Goal: Transaction & Acquisition: Purchase product/service

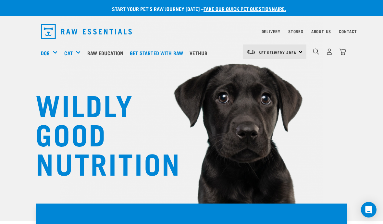
click at [329, 55] on img "dropdown navigation" at bounding box center [329, 51] width 7 height 7
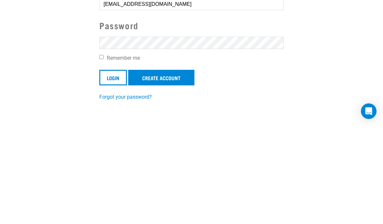
scroll to position [105, 0]
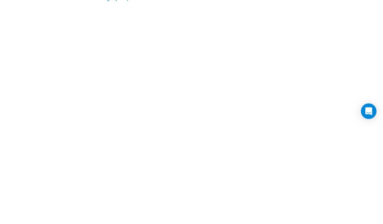
click at [113, 77] on input "Login" at bounding box center [113, 78] width 28 height 16
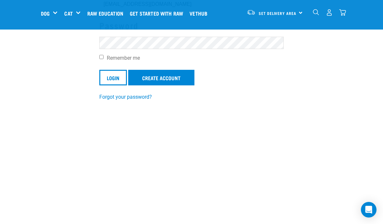
click at [107, 76] on input "Login" at bounding box center [113, 78] width 28 height 16
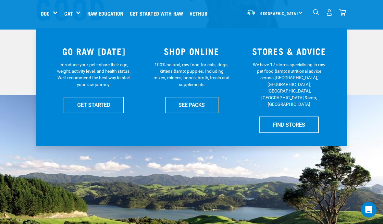
scroll to position [130, 0]
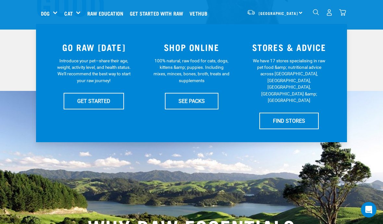
click at [203, 96] on link "SEE PACKS" at bounding box center [192, 101] width 54 height 16
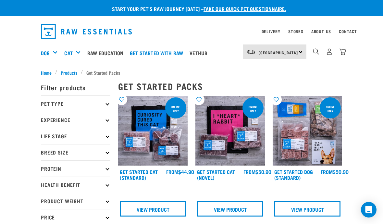
click at [105, 106] on p "Pet Type" at bounding box center [76, 104] width 70 height 16
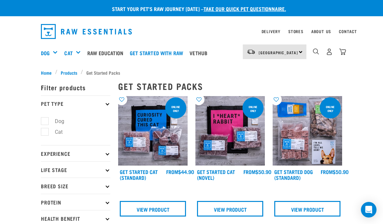
click at [46, 121] on label "Dog" at bounding box center [56, 121] width 22 height 8
click at [45, 121] on input "Dog" at bounding box center [43, 120] width 4 height 4
checkbox input "true"
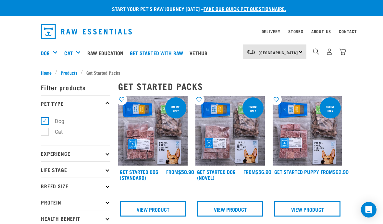
click at [65, 71] on span "Products" at bounding box center [69, 72] width 17 height 7
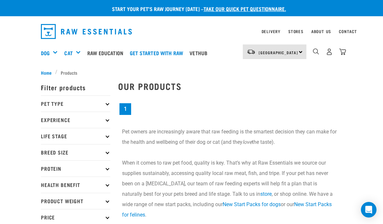
click at [109, 100] on p "Pet Type" at bounding box center [76, 104] width 70 height 16
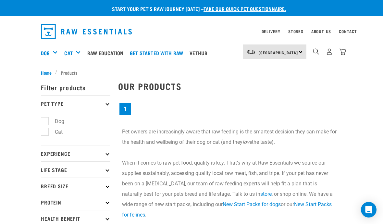
click at [46, 122] on label "Dog" at bounding box center [56, 121] width 22 height 8
click at [45, 122] on input "Dog" at bounding box center [43, 120] width 4 height 4
checkbox input "true"
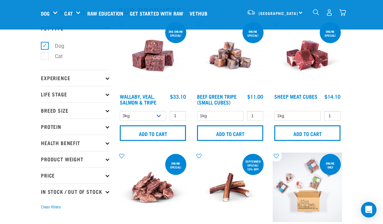
scroll to position [27, 0]
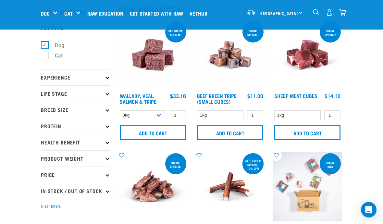
click at [158, 131] on input "Add to cart" at bounding box center [153, 133] width 66 height 16
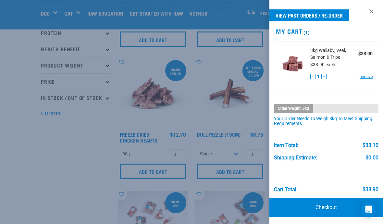
scroll to position [115, 0]
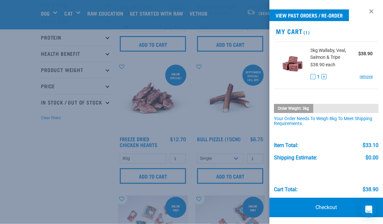
click at [54, 176] on div at bounding box center [191, 112] width 383 height 224
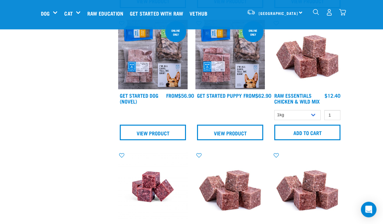
scroll to position [423, 0]
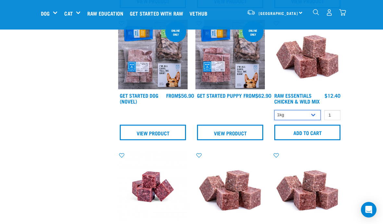
click at [311, 120] on select "1kg 3kg Bulk (10kg)" at bounding box center [298, 115] width 46 height 10
select select "709"
click at [310, 137] on input "Add to cart" at bounding box center [308, 133] width 66 height 16
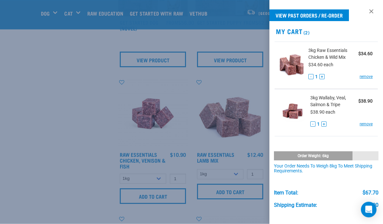
scroll to position [496, 0]
click at [64, 150] on div at bounding box center [191, 112] width 383 height 224
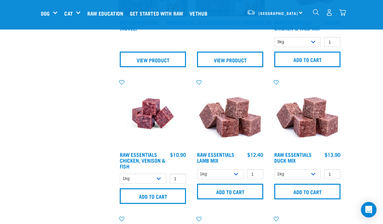
click at [163, 200] on input "Add to cart" at bounding box center [153, 196] width 66 height 16
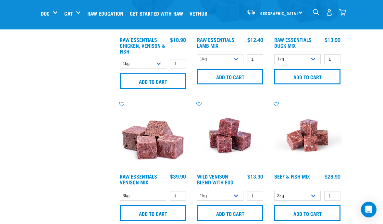
scroll to position [612, 0]
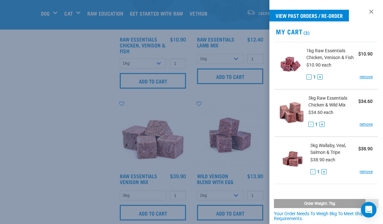
click at [59, 146] on div at bounding box center [191, 112] width 383 height 224
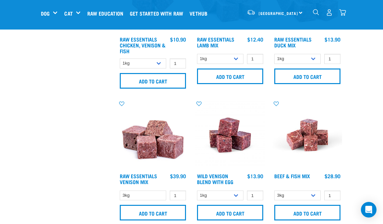
click at [239, 219] on input "Add to cart" at bounding box center [230, 213] width 66 height 16
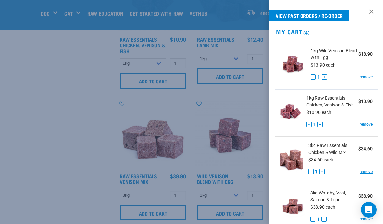
scroll to position [0, 0]
click at [62, 151] on div at bounding box center [191, 112] width 383 height 224
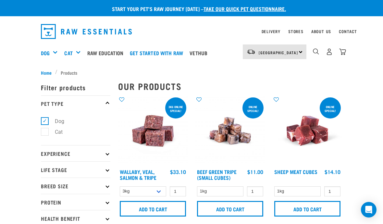
click at [50, 133] on label "Cat" at bounding box center [55, 132] width 21 height 8
click at [45, 133] on input "Cat" at bounding box center [43, 131] width 4 height 4
checkbox input "true"
click at [46, 123] on label "Dog" at bounding box center [56, 121] width 22 height 8
click at [45, 122] on input "Dog" at bounding box center [43, 120] width 4 height 4
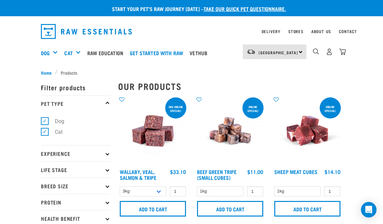
checkbox input "false"
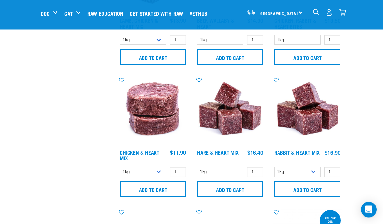
scroll to position [366, 0]
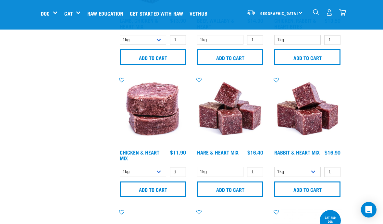
click at [157, 192] on input "Add to cart" at bounding box center [153, 190] width 66 height 16
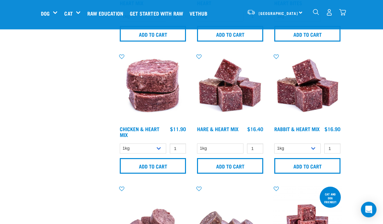
scroll to position [390, 0]
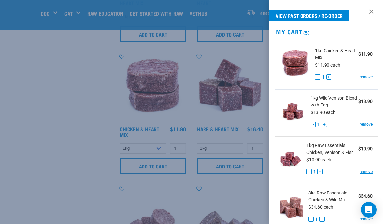
click at [69, 182] on div at bounding box center [191, 112] width 383 height 224
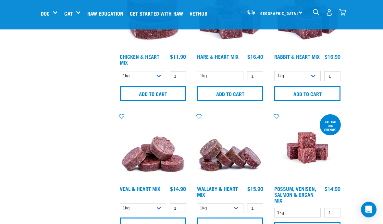
scroll to position [462, 0]
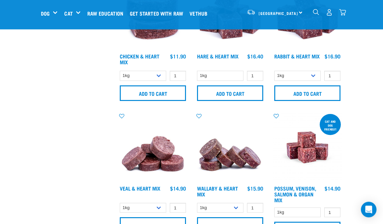
click at [163, 224] on input "Add to cart" at bounding box center [153, 226] width 66 height 16
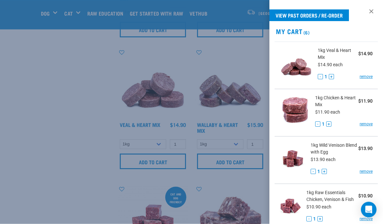
scroll to position [527, 0]
click at [59, 163] on div at bounding box center [191, 112] width 383 height 224
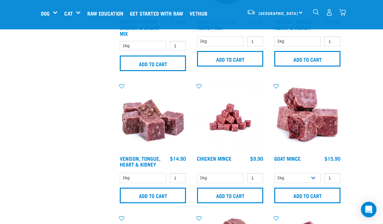
scroll to position [766, 0]
click at [154, 194] on input "Add to cart" at bounding box center [153, 196] width 66 height 16
click at [54, 168] on div "× Filter products Pet Type Dog Cat Experience New Raw Feeder Experienced Raw Fe…" at bounding box center [75, 123] width 77 height 1732
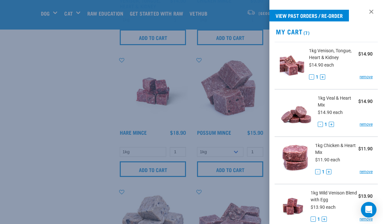
scroll to position [924, 0]
click at [55, 146] on div at bounding box center [191, 112] width 383 height 224
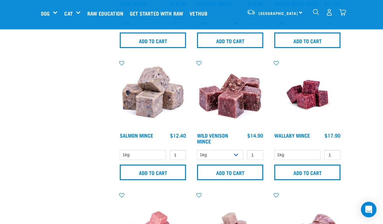
scroll to position [1059, 0]
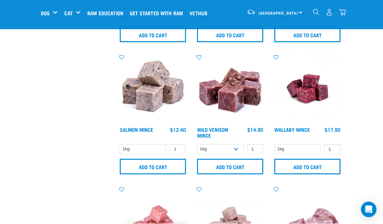
click at [311, 166] on input "Add to cart" at bounding box center [308, 167] width 66 height 16
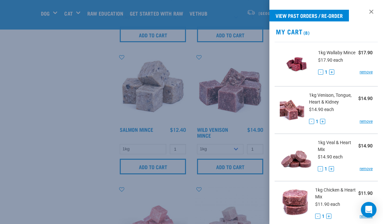
click at [45, 122] on div at bounding box center [191, 112] width 383 height 224
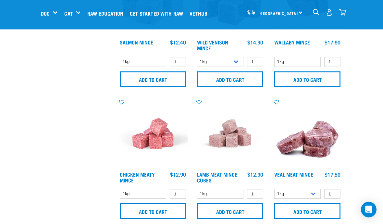
scroll to position [1146, 0]
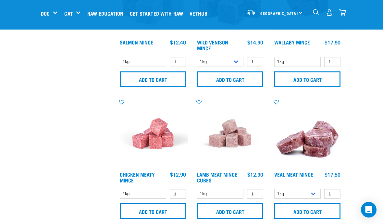
click at [311, 208] on input "Add to cart" at bounding box center [308, 211] width 66 height 16
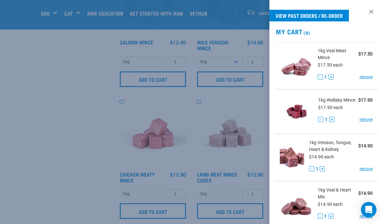
click at [66, 134] on div at bounding box center [191, 112] width 383 height 224
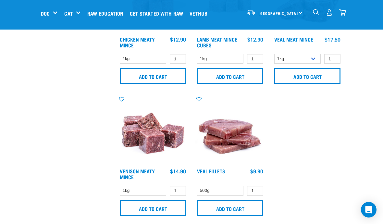
scroll to position [1281, 0]
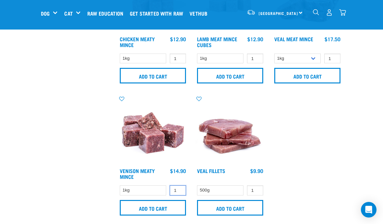
click at [179, 190] on input "1" at bounding box center [178, 191] width 16 height 10
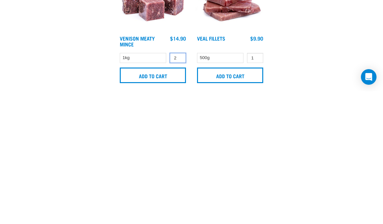
type input "2"
click at [151, 200] on input "Add to cart" at bounding box center [153, 208] width 66 height 16
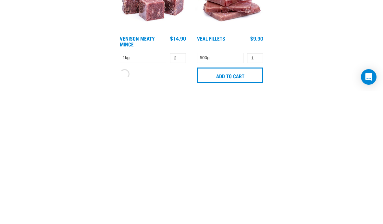
scroll to position [1415, 0]
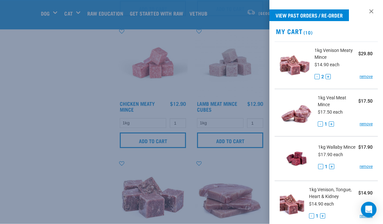
click at [68, 96] on div at bounding box center [191, 112] width 383 height 224
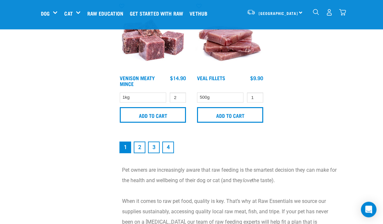
scroll to position [1375, 0]
click at [140, 147] on link "2" at bounding box center [140, 148] width 12 height 12
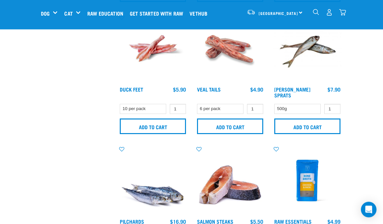
scroll to position [429, 0]
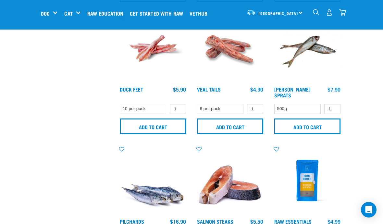
click at [152, 123] on input "Add to cart" at bounding box center [153, 127] width 66 height 16
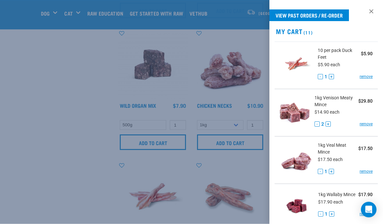
click at [68, 153] on div at bounding box center [191, 112] width 383 height 224
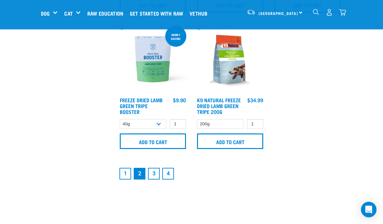
scroll to position [1353, 0]
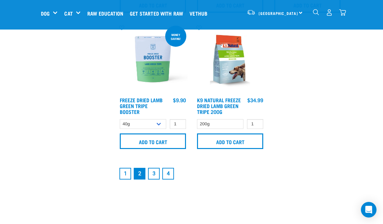
click at [125, 177] on link "1" at bounding box center [126, 174] width 12 height 12
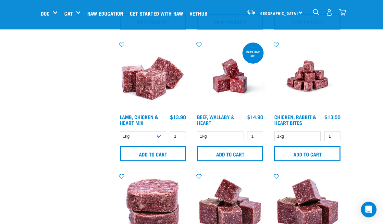
scroll to position [270, 0]
click at [234, 152] on input "Add to cart" at bounding box center [230, 154] width 66 height 16
click at [239, 155] on input "Add to cart" at bounding box center [230, 154] width 66 height 16
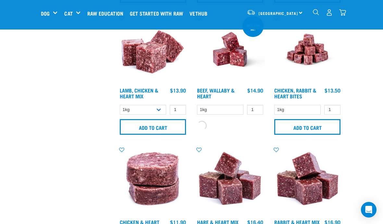
scroll to position [306, 0]
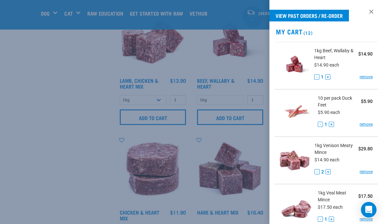
click at [63, 182] on div at bounding box center [191, 112] width 383 height 224
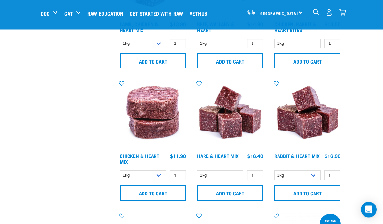
scroll to position [363, 0]
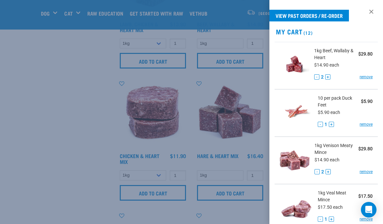
click at [64, 137] on div at bounding box center [191, 112] width 383 height 224
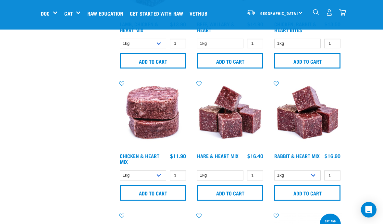
click at [155, 195] on input "Add to cart" at bounding box center [153, 193] width 66 height 16
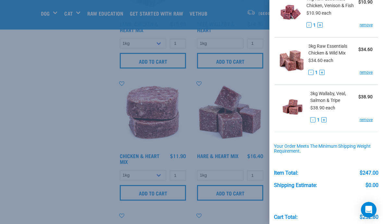
scroll to position [476, 0]
